Goal: Task Accomplishment & Management: Use online tool/utility

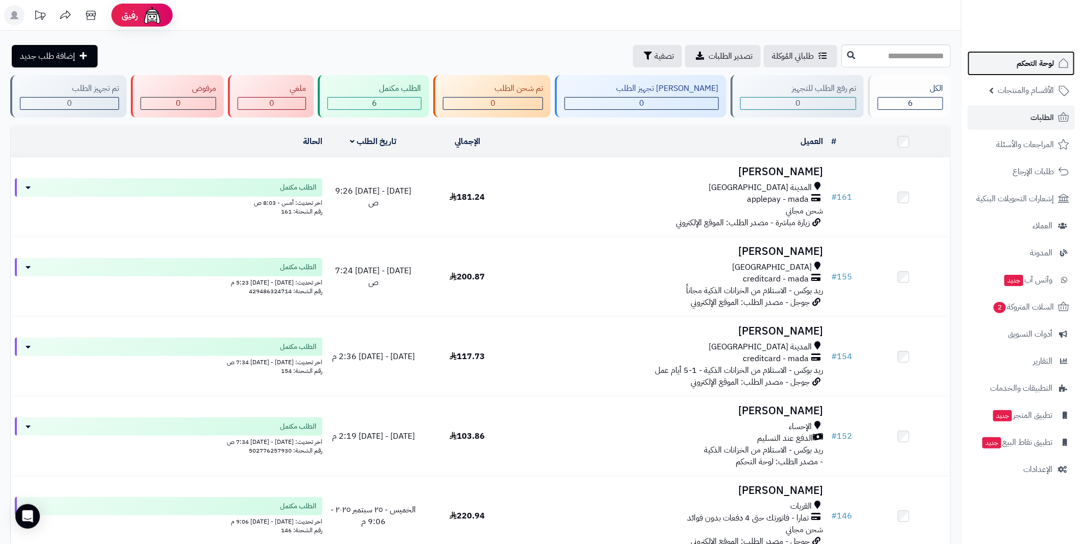
click at [1008, 62] on link "لوحة التحكم" at bounding box center [1020, 63] width 107 height 25
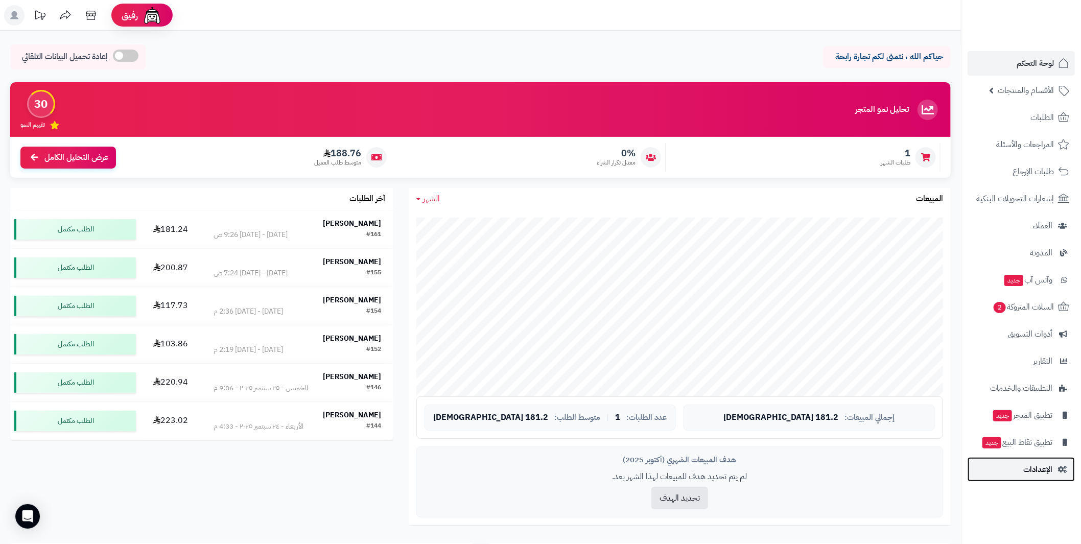
click at [1042, 470] on span "الإعدادات" at bounding box center [1037, 469] width 29 height 14
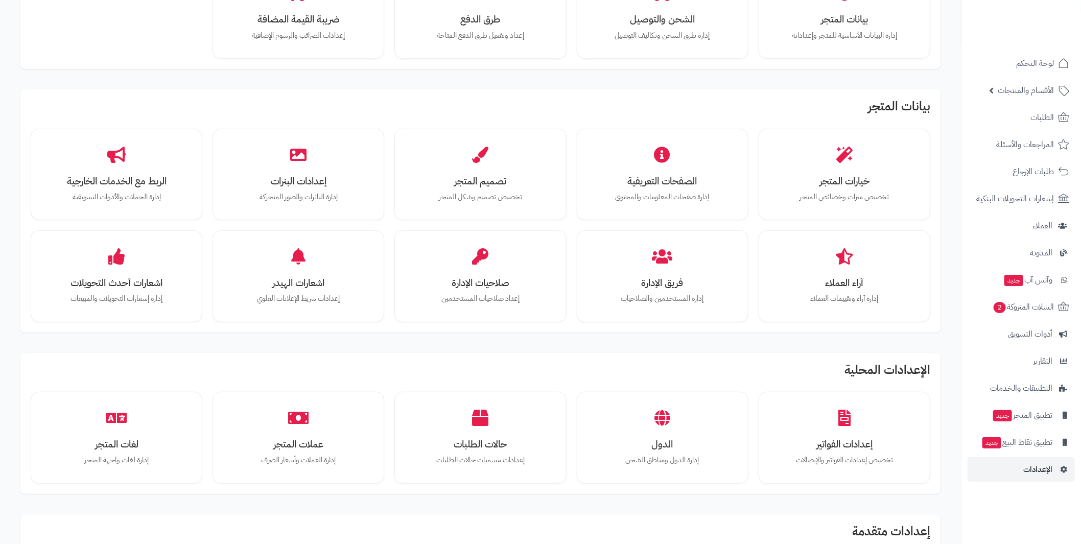
scroll to position [255, 0]
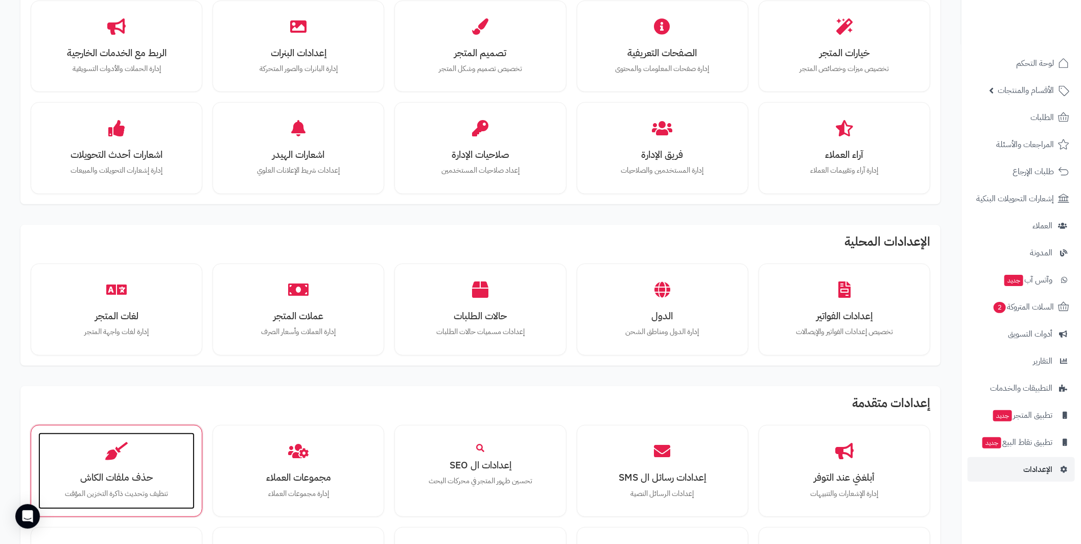
click at [145, 458] on div "حذف ملفات الكاش تنظيف وتحديث ذاكرة التخزين المؤقت" at bounding box center [116, 471] width 156 height 77
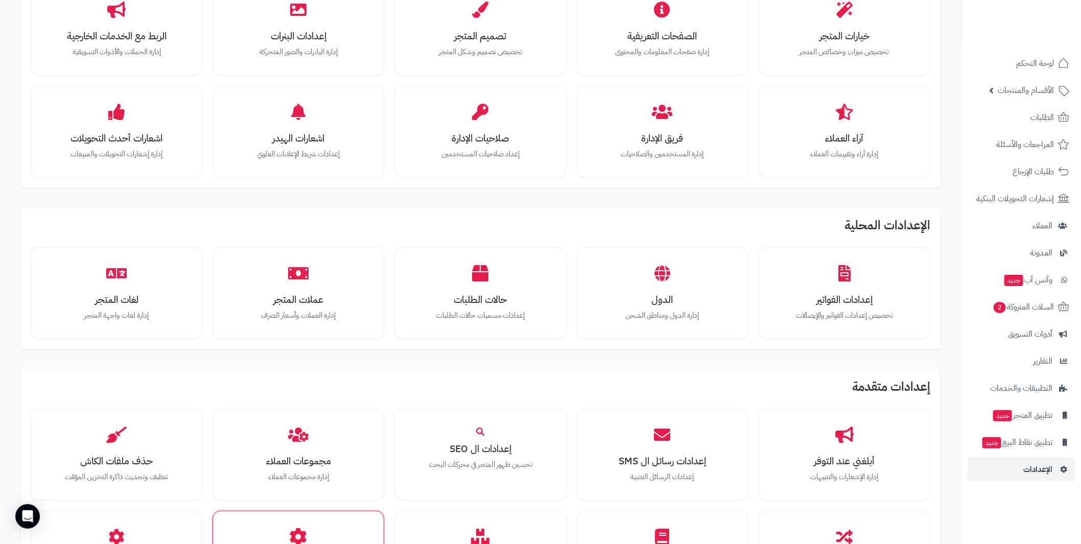
scroll to position [409, 0]
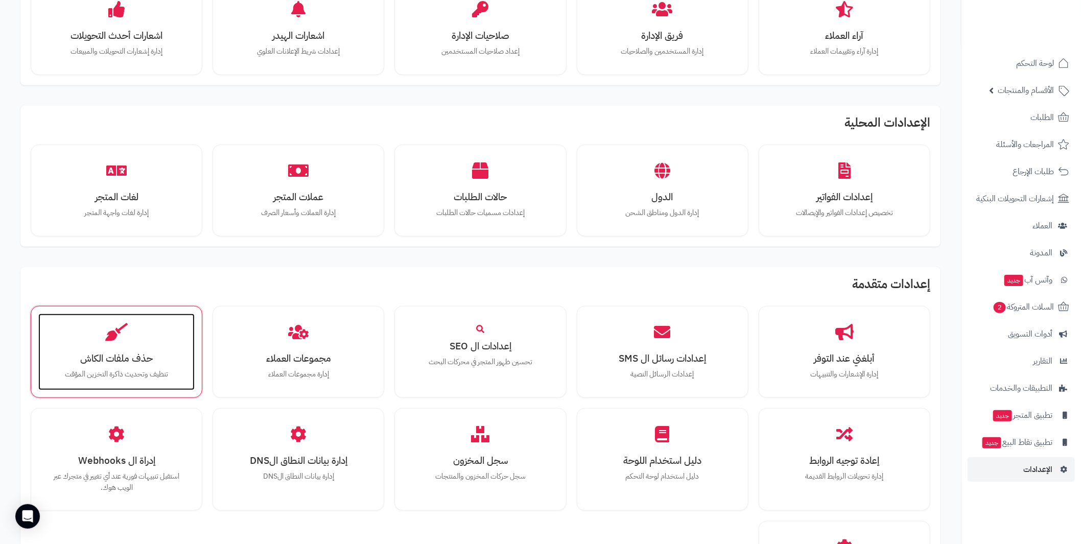
click at [79, 353] on h3 "حذف ملفات الكاش" at bounding box center [117, 358] width 136 height 11
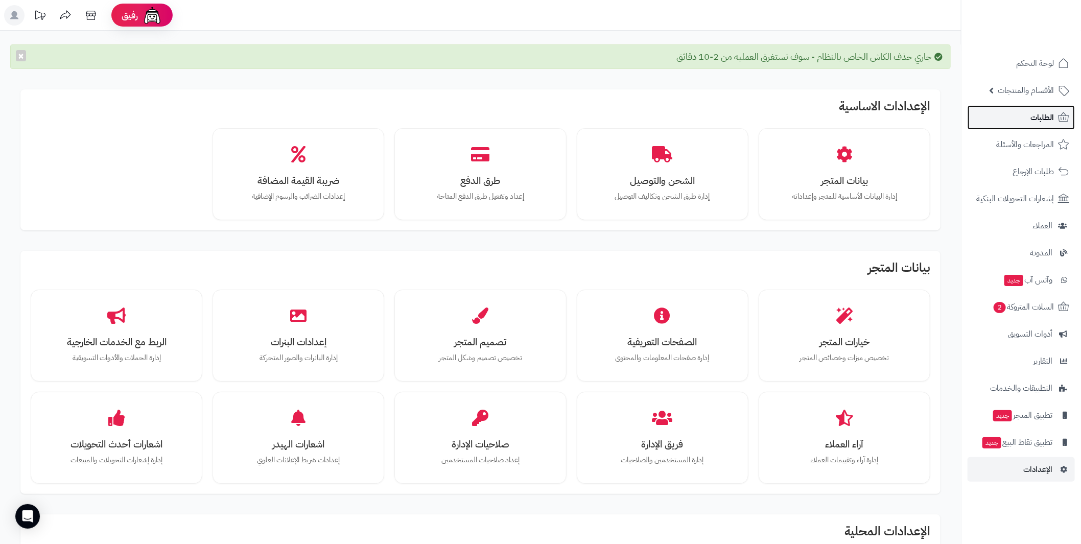
click at [1041, 118] on span "الطلبات" at bounding box center [1041, 117] width 23 height 14
